Goal: Navigation & Orientation: Find specific page/section

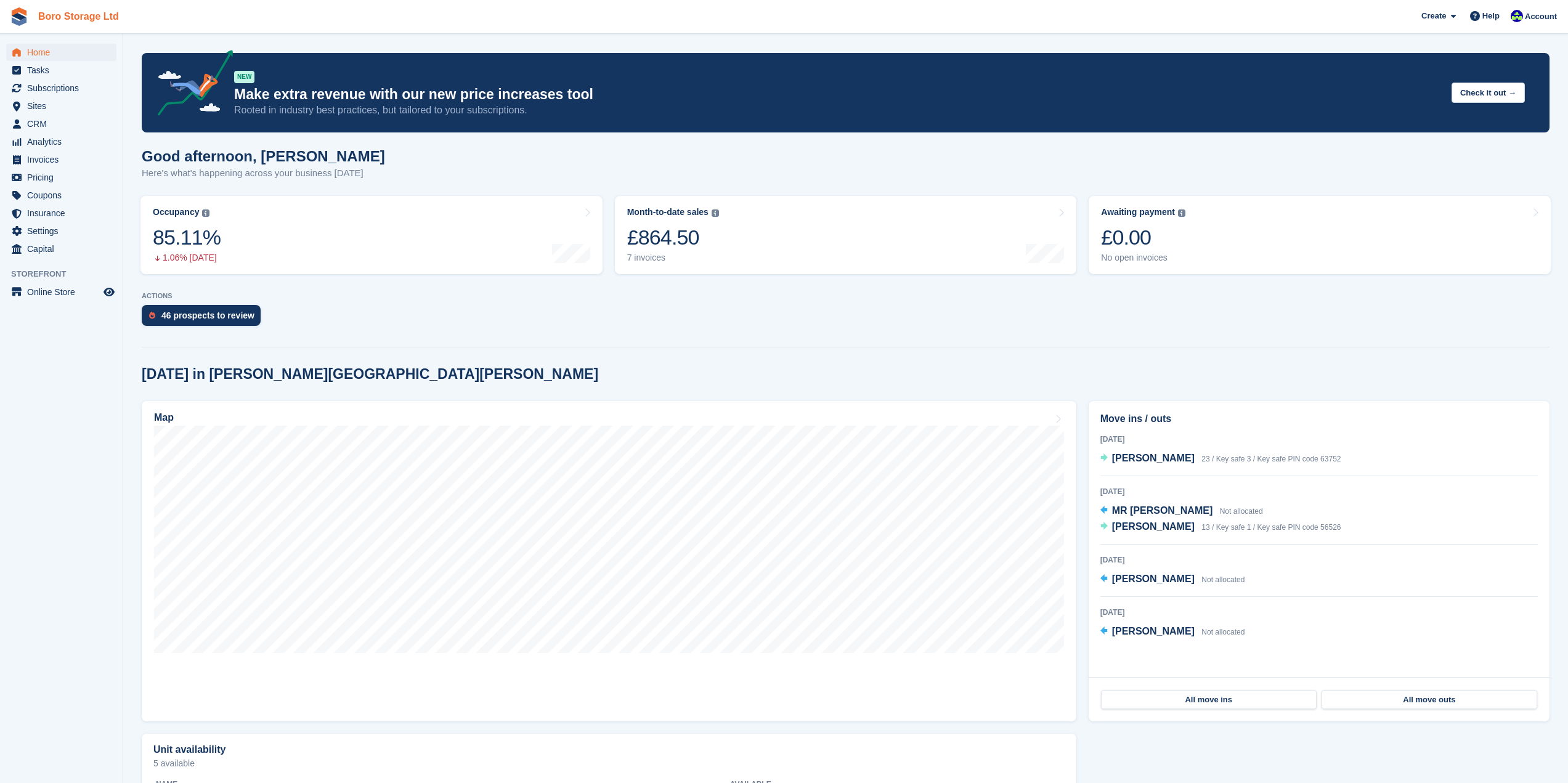
click at [83, 19] on link "Boro Storage Ltd" at bounding box center [78, 16] width 90 height 20
